Goal: Information Seeking & Learning: Learn about a topic

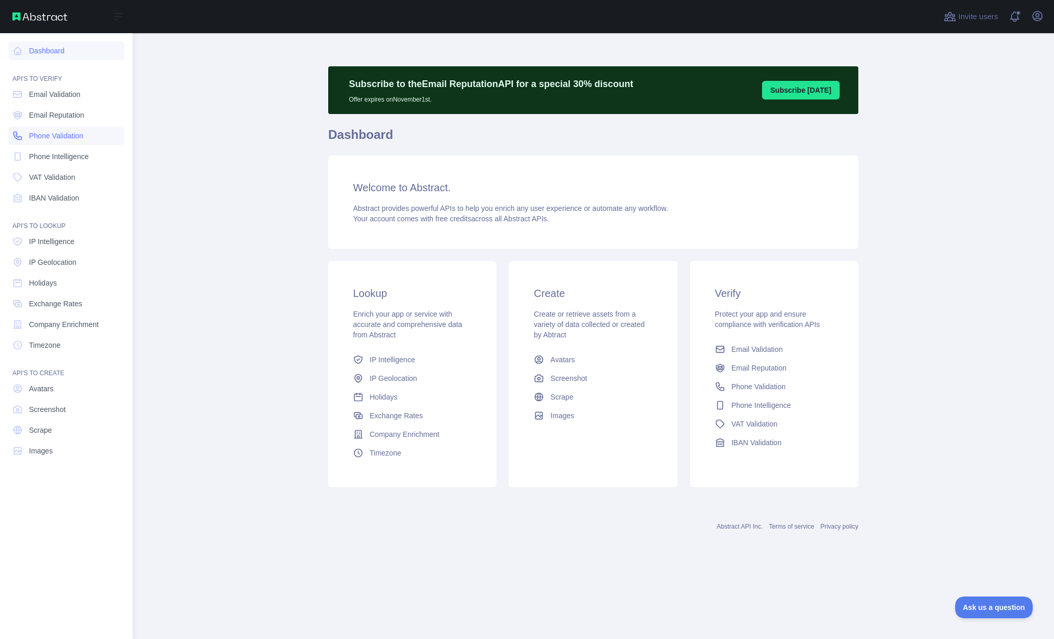
click at [31, 133] on span "Phone Validation" at bounding box center [56, 136] width 54 height 10
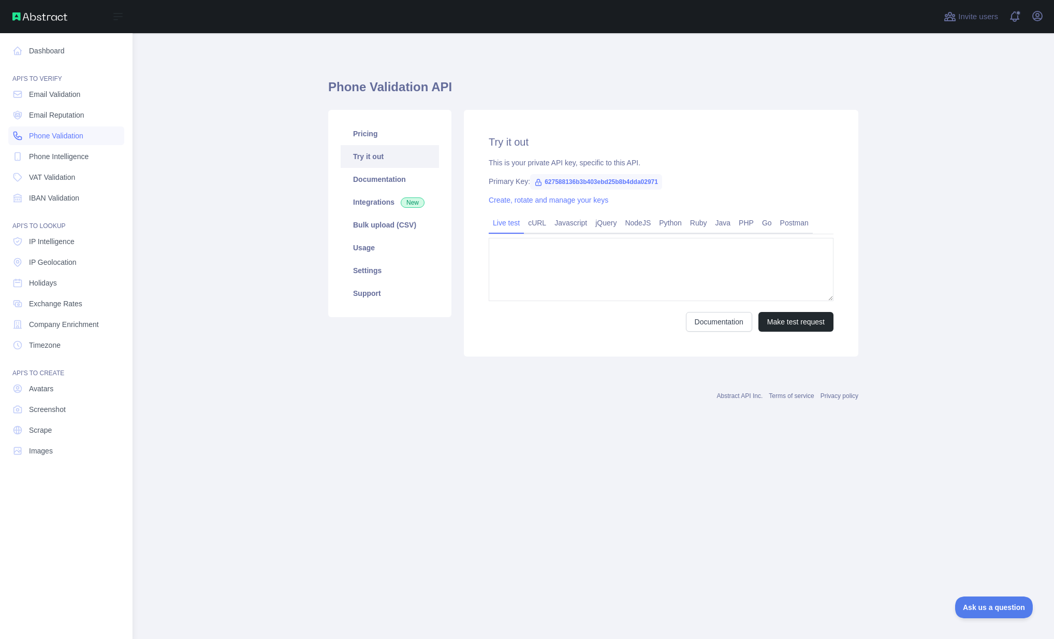
type textarea "**********"
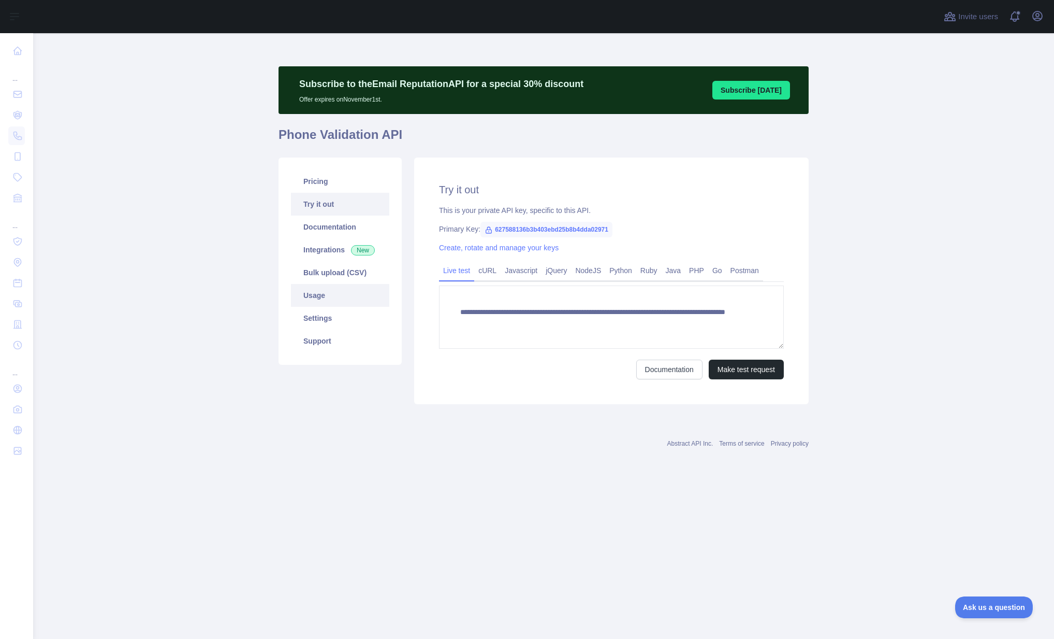
click at [292, 293] on link "Usage" at bounding box center [340, 295] width 98 height 23
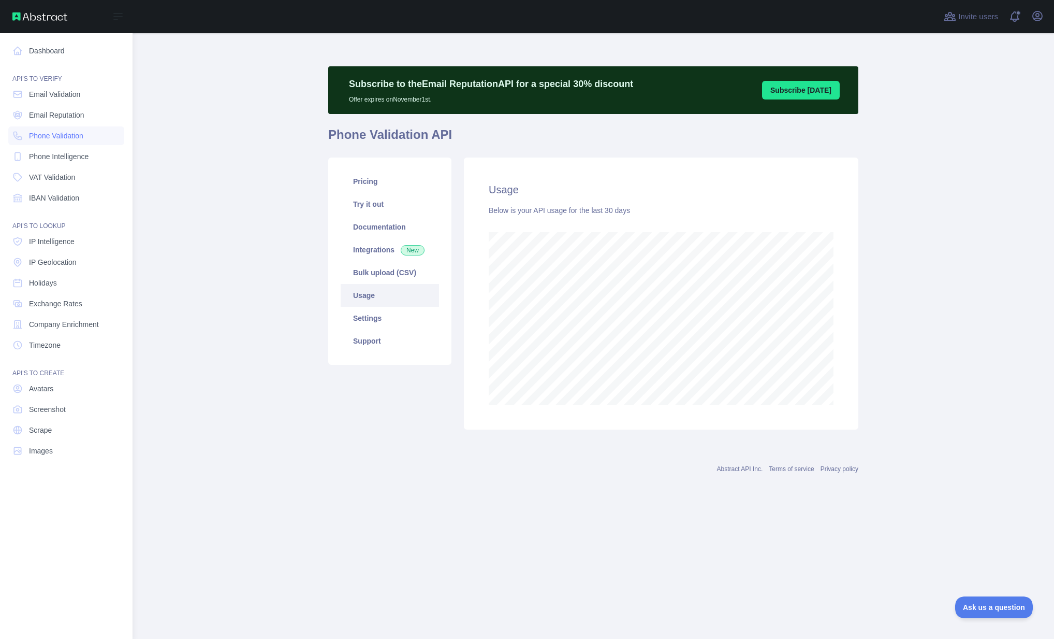
scroll to position [517284, 516968]
click at [45, 99] on link "Email Validation" at bounding box center [66, 94] width 116 height 19
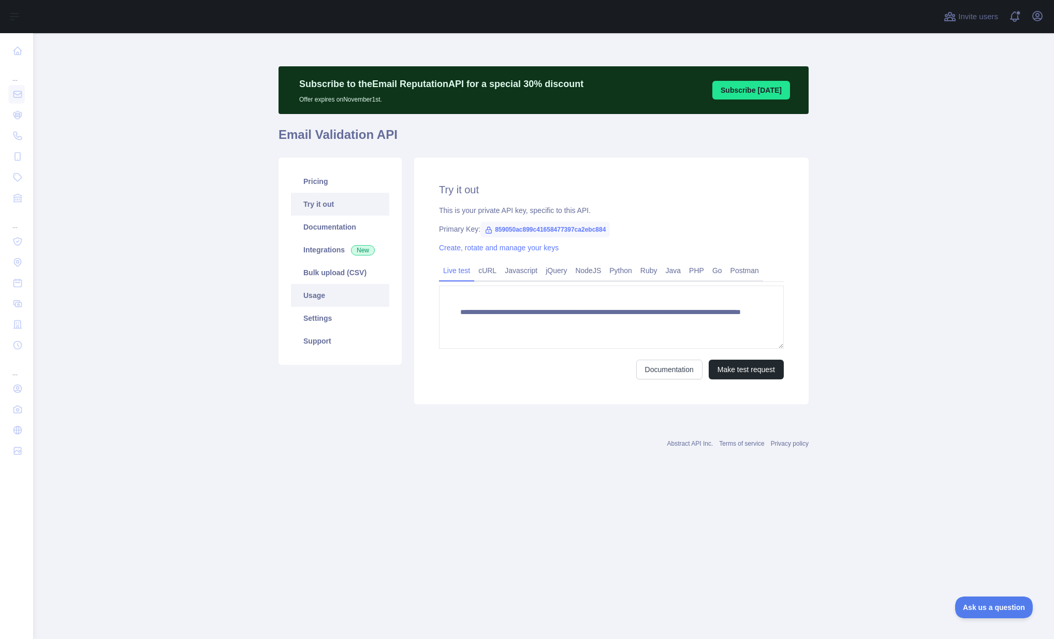
click at [315, 287] on link "Usage" at bounding box center [340, 295] width 98 height 23
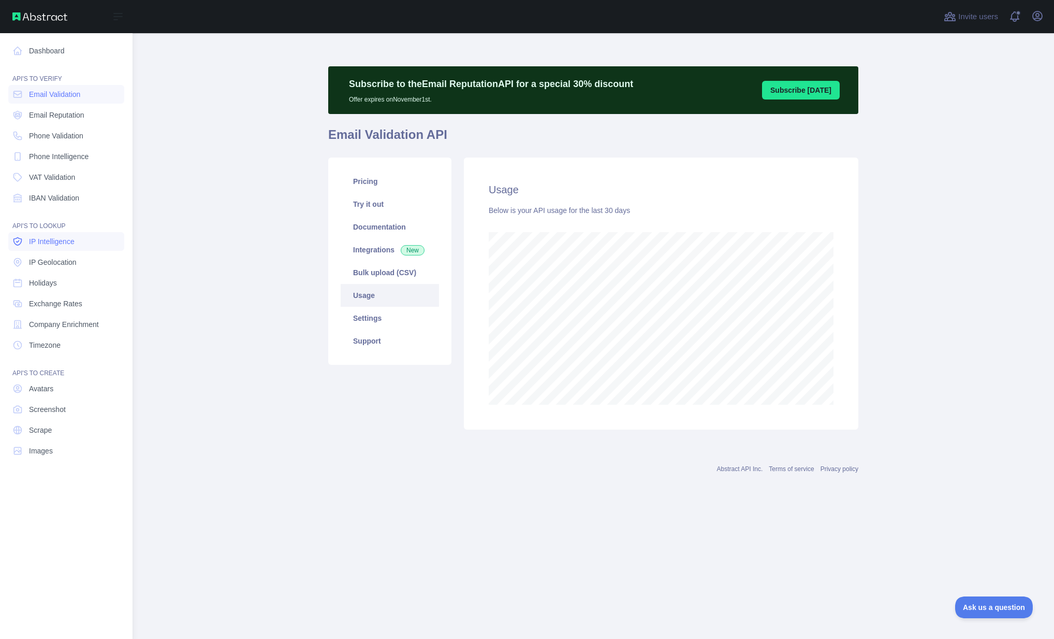
scroll to position [517284, 516968]
click at [33, 260] on span "IP Geolocation" at bounding box center [53, 262] width 48 height 10
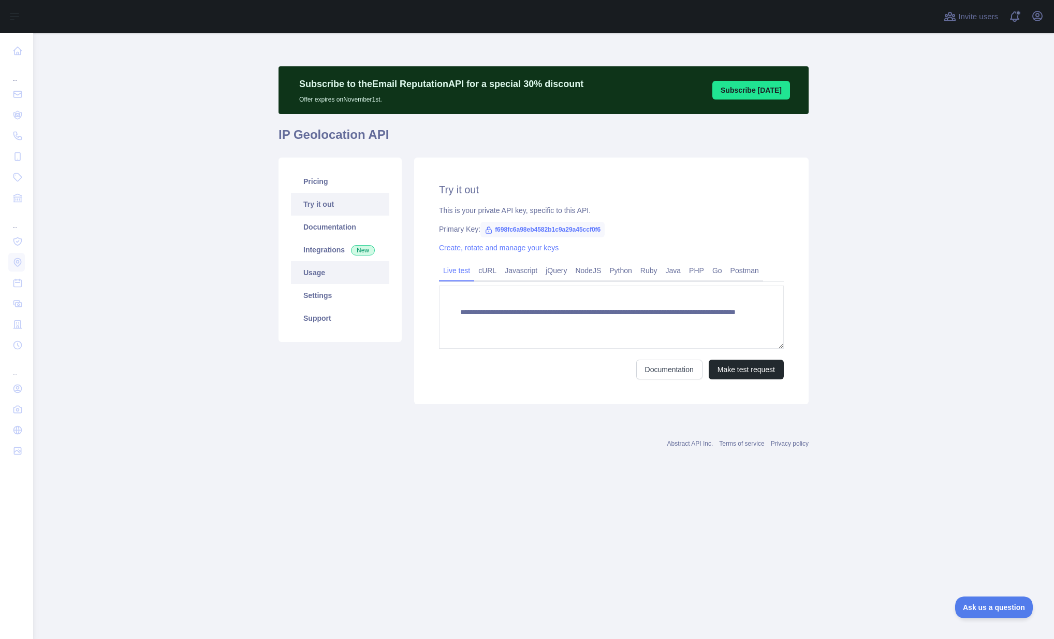
click at [324, 276] on link "Usage" at bounding box center [340, 272] width 98 height 23
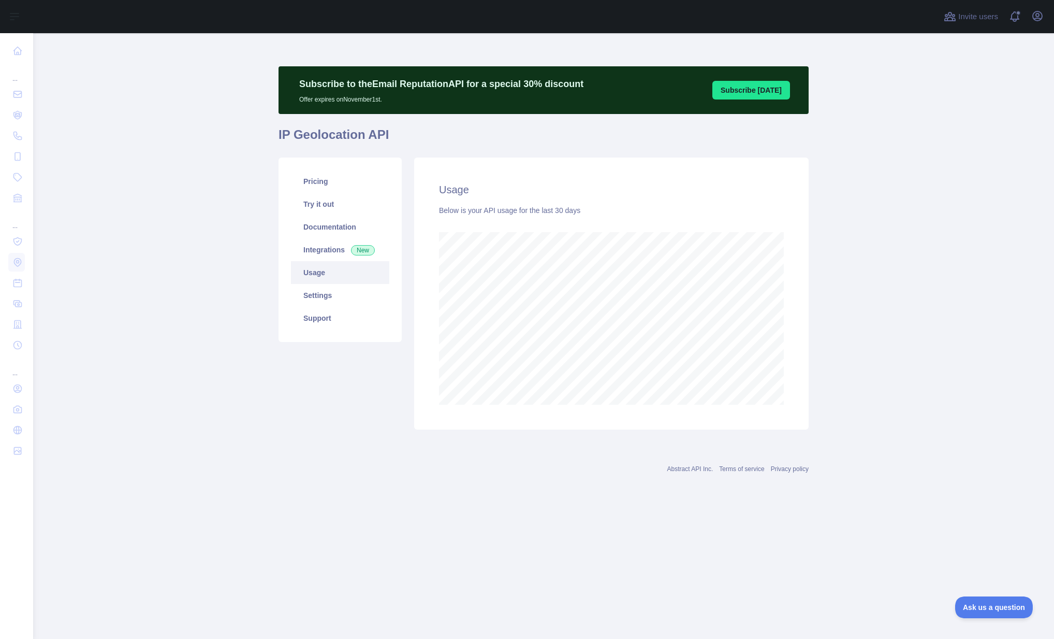
scroll to position [605, 1021]
